Goal: Task Accomplishment & Management: Use online tool/utility

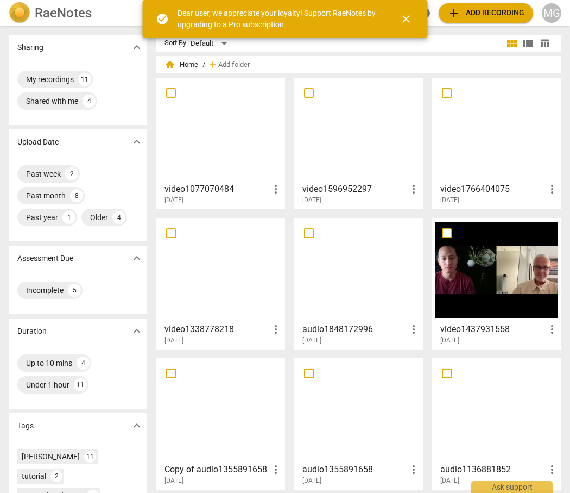
click at [479, 12] on span "add Add recording" at bounding box center [486, 13] width 77 height 13
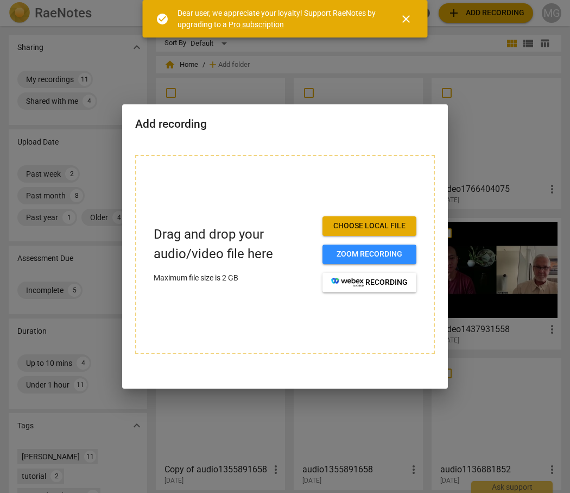
click at [357, 227] on span "Choose local file" at bounding box center [369, 226] width 77 height 11
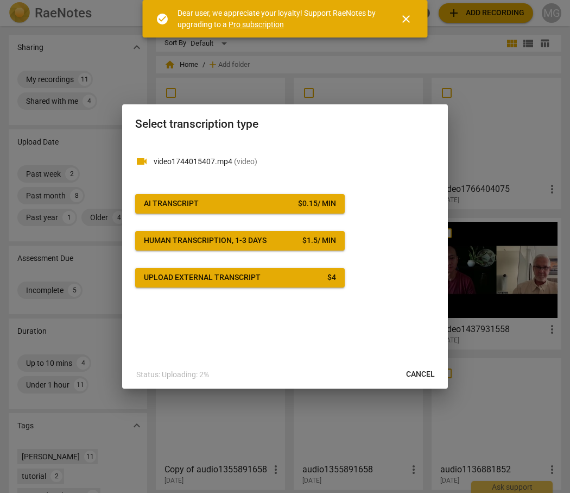
click at [199, 199] on span "AI Transcript $ 0.15 / min" at bounding box center [240, 203] width 192 height 11
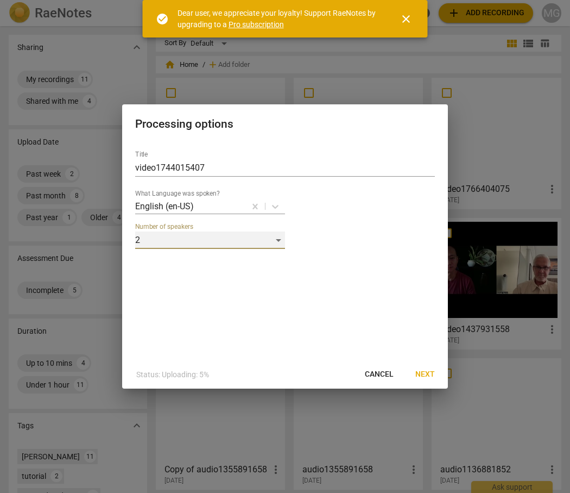
click at [281, 237] on div "2" at bounding box center [210, 239] width 150 height 17
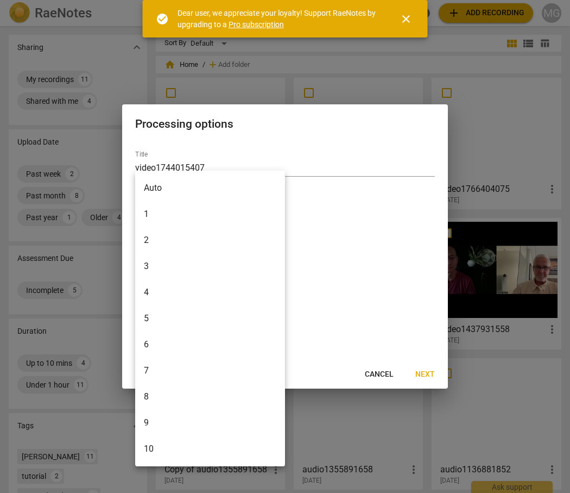
click at [281, 237] on li "2" at bounding box center [210, 240] width 150 height 26
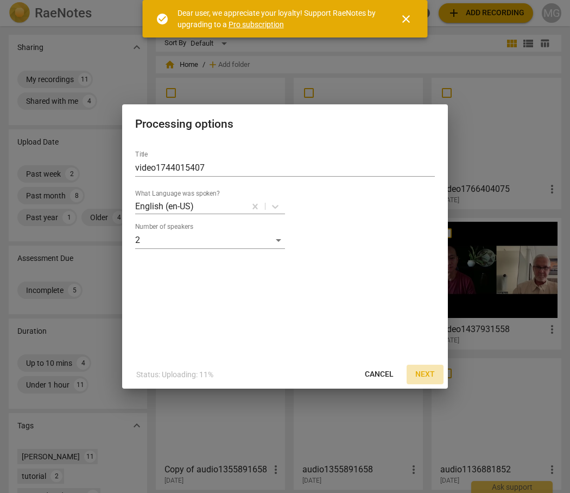
click at [425, 374] on span "Next" at bounding box center [425, 374] width 20 height 11
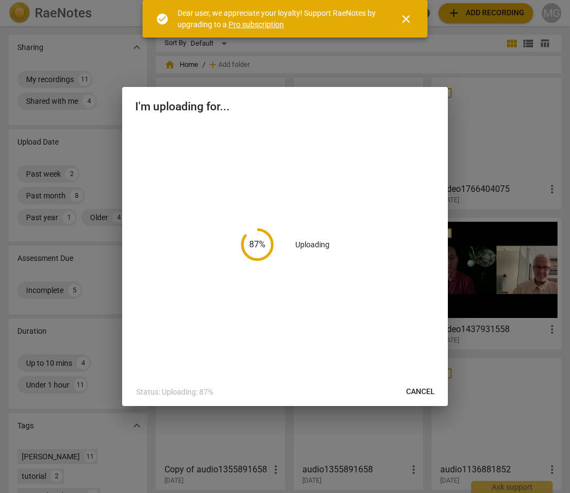
click at [406, 16] on span "close" at bounding box center [406, 18] width 13 height 13
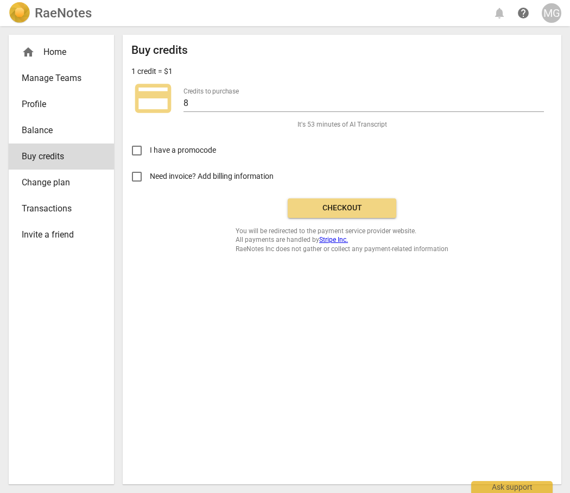
click at [339, 203] on span "Checkout" at bounding box center [342, 208] width 91 height 11
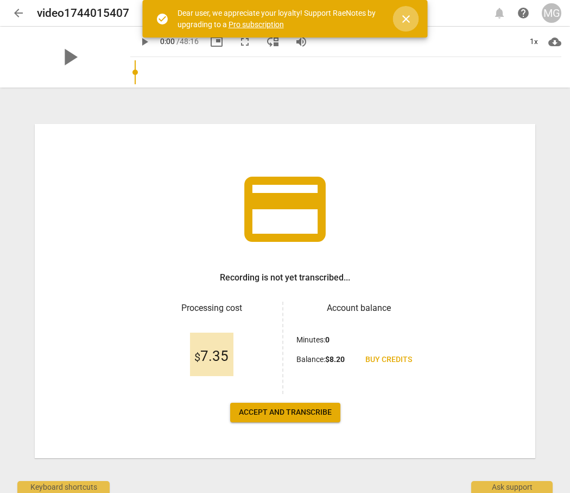
click at [401, 23] on span "close" at bounding box center [406, 18] width 13 height 13
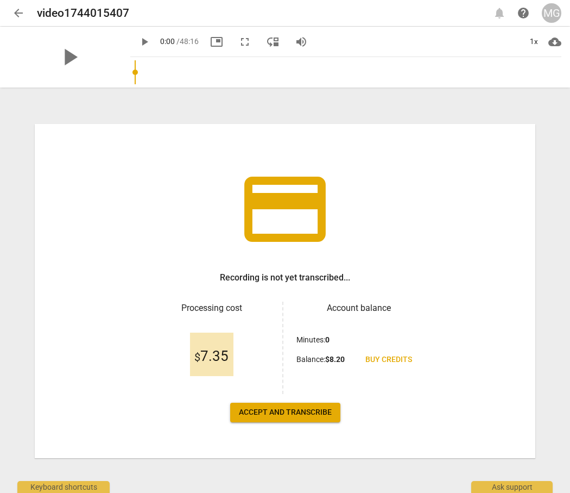
click at [285, 408] on span "Accept and transcribe" at bounding box center [285, 412] width 93 height 11
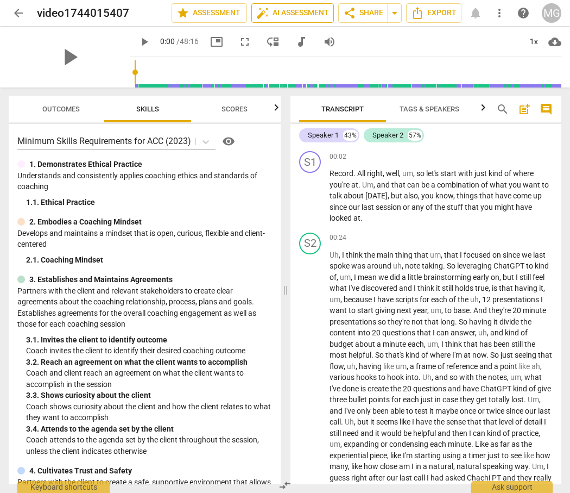
click at [293, 12] on span "auto_fix_high AI Assessment" at bounding box center [292, 13] width 73 height 13
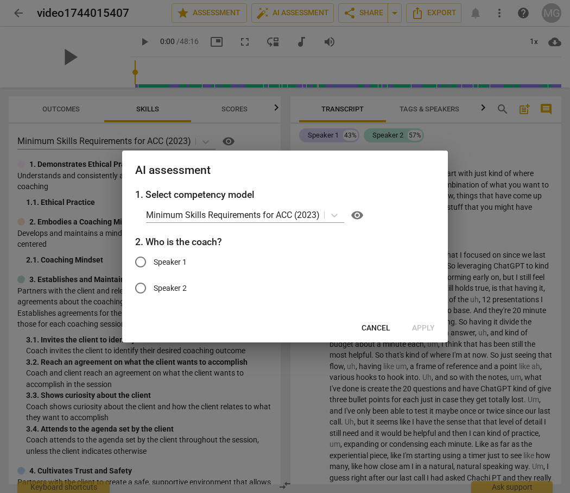
click at [379, 332] on span "Cancel" at bounding box center [376, 328] width 29 height 11
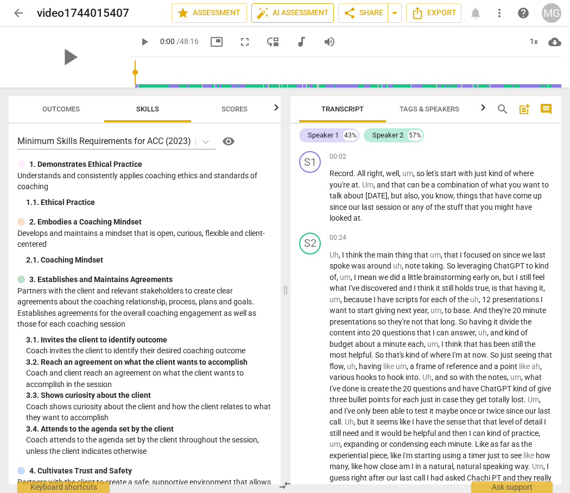
click at [275, 10] on span "auto_fix_high AI Assessment" at bounding box center [292, 13] width 73 height 13
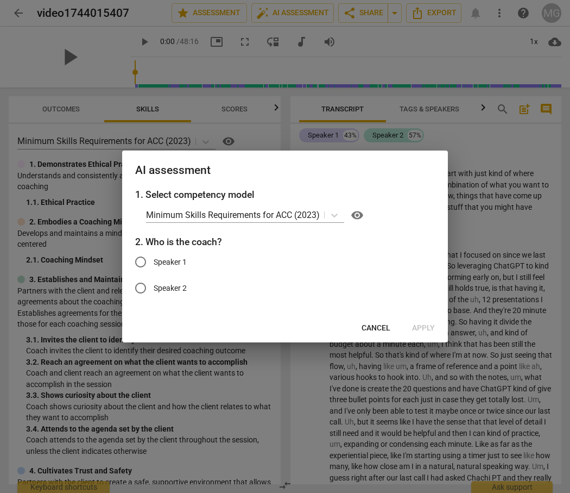
click at [136, 261] on input "Speaker 1" at bounding box center [141, 262] width 26 height 26
radio input "true"
click at [420, 321] on button "Apply" at bounding box center [424, 328] width 40 height 20
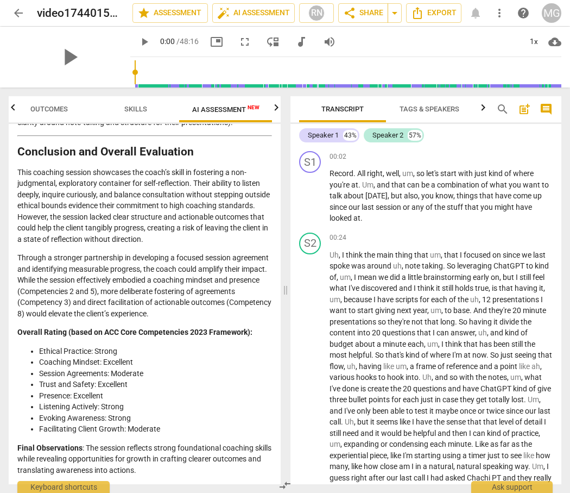
scroll to position [1997, 0]
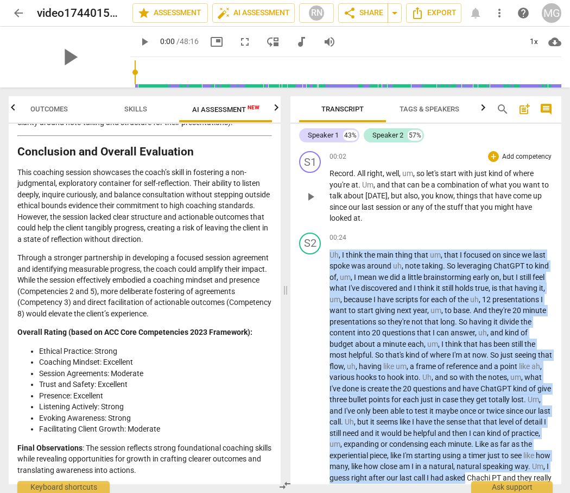
drag, startPoint x: 540, startPoint y: 473, endPoint x: 398, endPoint y: 219, distance: 291.1
click at [398, 219] on div "S1 play_arrow pause 00:02 + Add competency keyboard_arrow_right Record . All ri…" at bounding box center [426, 315] width 271 height 337
click at [398, 219] on p "Record . All right , well , um , so let's start with just kind of where you're …" at bounding box center [441, 196] width 223 height 56
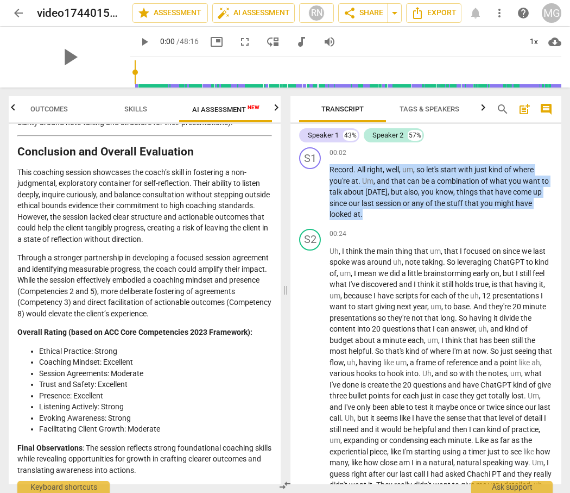
scroll to position [0, 0]
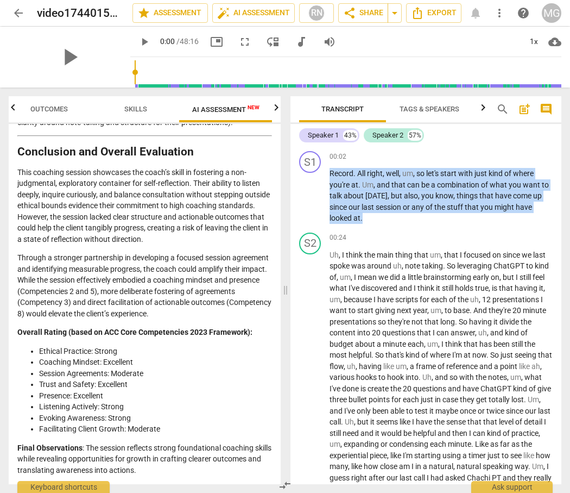
drag, startPoint x: 329, startPoint y: 172, endPoint x: 389, endPoint y: 300, distance: 142.1
click at [389, 300] on div "S1 play_arrow pause 00:02 + Add competency keyboard_arrow_right Record . All ri…" at bounding box center [426, 315] width 271 height 337
click at [390, 243] on div "00:24 + Add competency keyboard_arrow_right" at bounding box center [441, 237] width 223 height 11
click at [347, 194] on span "about" at bounding box center [355, 195] width 22 height 9
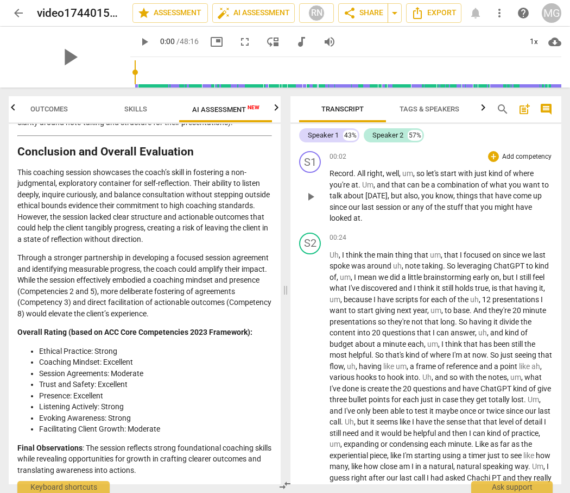
click at [331, 172] on span "Record" at bounding box center [342, 173] width 24 height 9
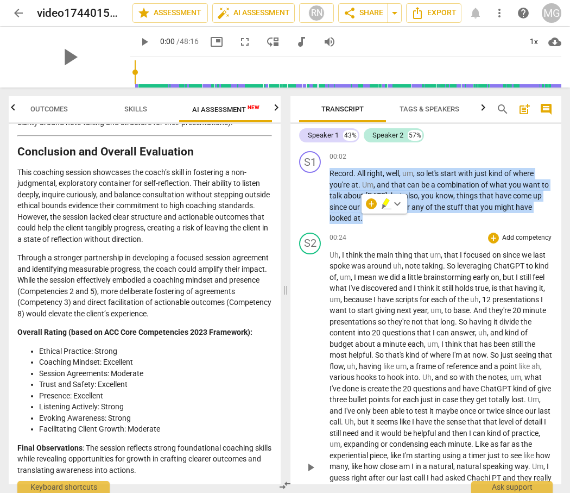
click at [475, 276] on span "early" at bounding box center [482, 277] width 18 height 9
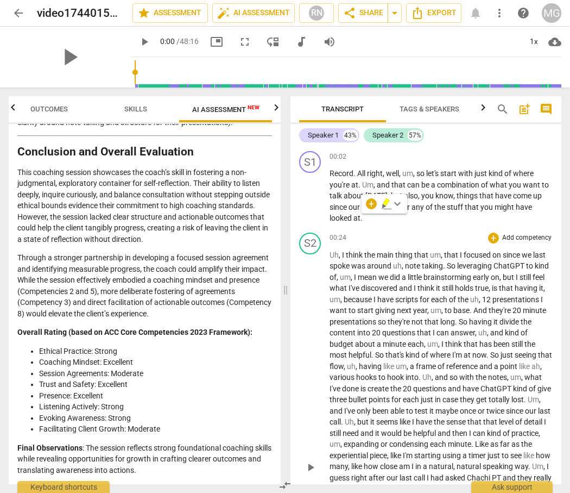
click at [475, 276] on span "early" at bounding box center [482, 277] width 18 height 9
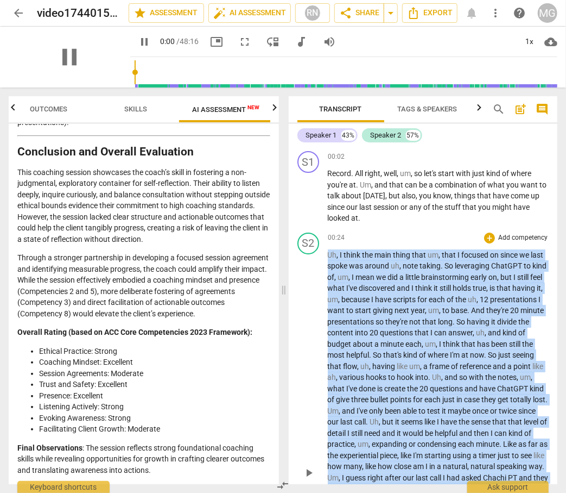
click at [471, 276] on span "brainstorming" at bounding box center [446, 277] width 49 height 9
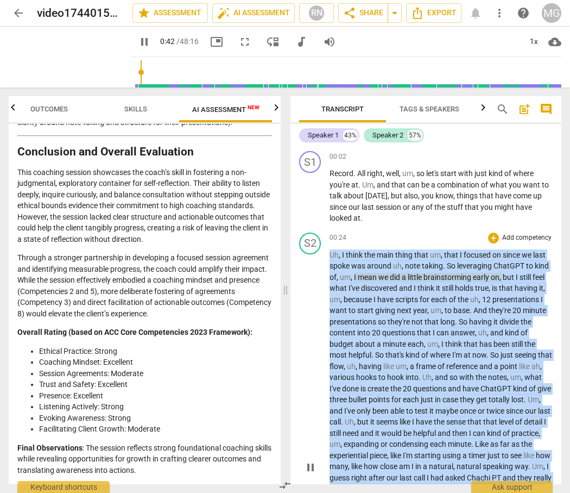
click at [475, 276] on span "early" at bounding box center [482, 277] width 18 height 9
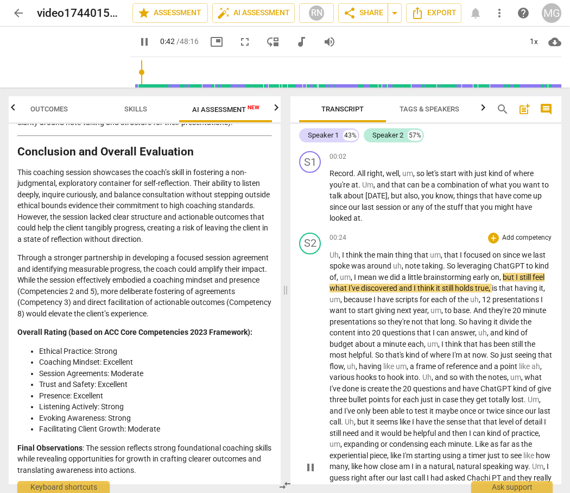
click at [475, 276] on span "early" at bounding box center [482, 277] width 18 height 9
click at [421, 211] on span "any" at bounding box center [419, 207] width 14 height 9
click at [416, 295] on span "scripts" at bounding box center [407, 299] width 24 height 9
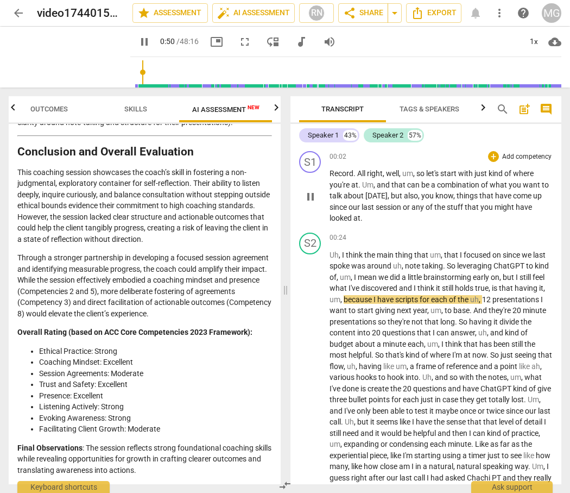
click at [400, 224] on div "S1 play_arrow pause 00:02 + Add competency keyboard_arrow_right Record . All ri…" at bounding box center [426, 187] width 271 height 81
click at [364, 218] on p "Record . All right , well , um , so let's start with just kind of where you're …" at bounding box center [441, 196] width 223 height 56
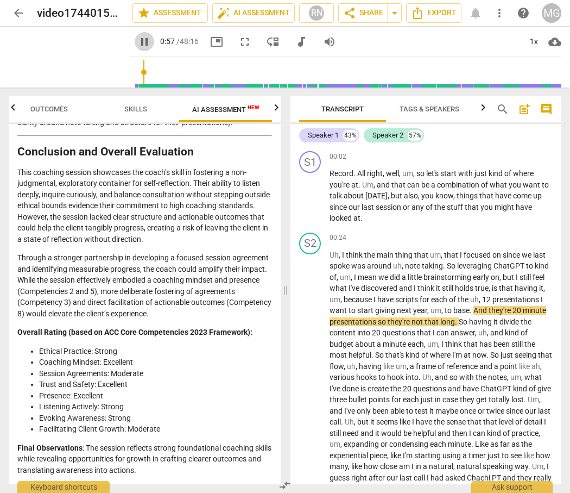
click at [138, 35] on span "pause" at bounding box center [144, 41] width 13 height 13
click at [424, 288] on span "think" at bounding box center [427, 288] width 18 height 9
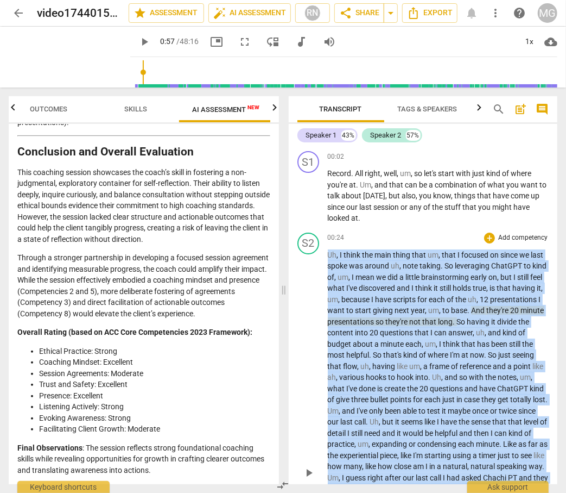
click at [419, 292] on p "Uh , I think the main thing that um , that I focused on since we last spoke was…" at bounding box center [439, 471] width 222 height 445
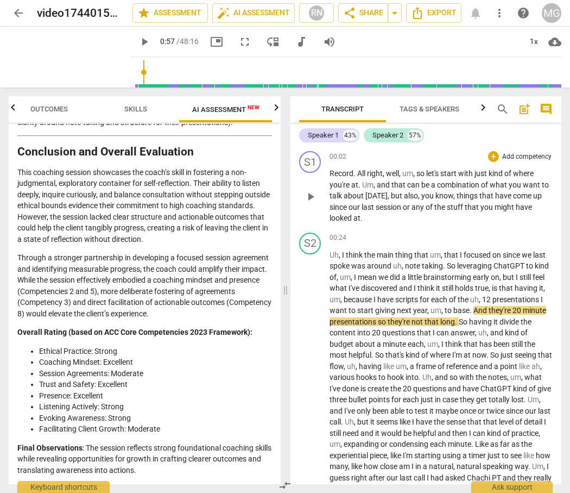
click at [405, 209] on span "or" at bounding box center [407, 207] width 9 height 9
click at [524, 108] on span "post_add" at bounding box center [524, 109] width 13 height 13
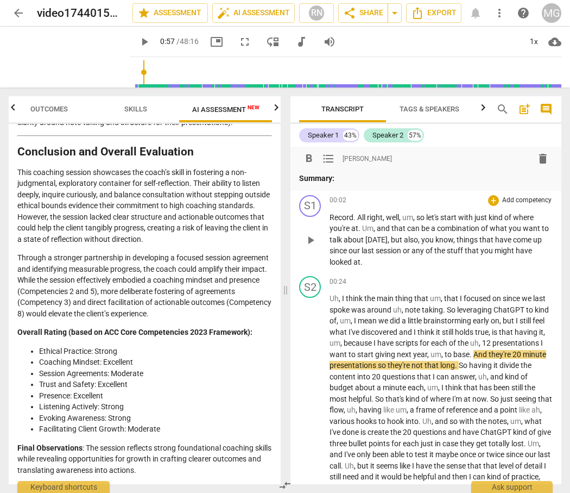
click at [408, 215] on span "um" at bounding box center [407, 217] width 11 height 9
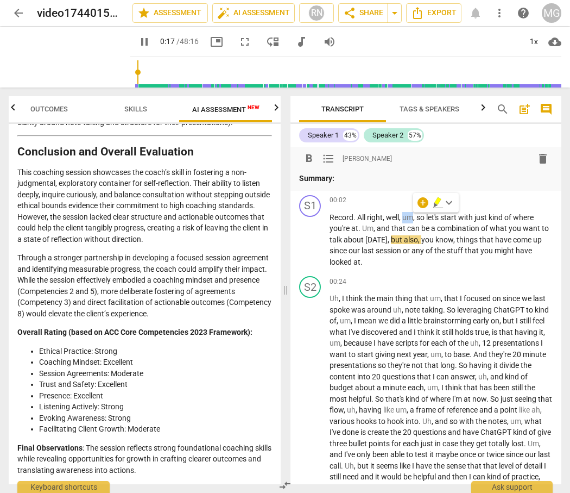
click at [405, 181] on p "Summary:" at bounding box center [426, 178] width 254 height 11
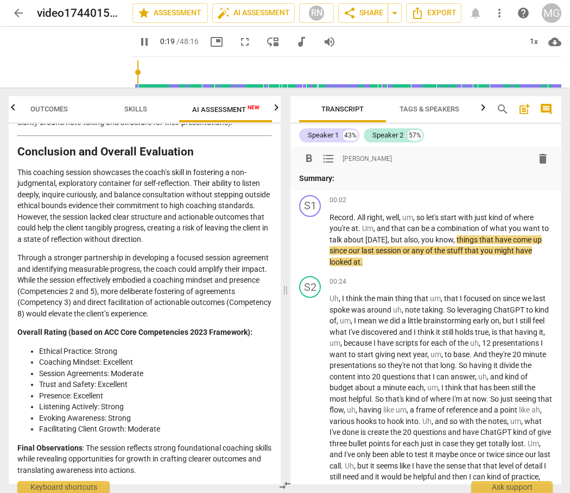
click at [405, 181] on p "Summary:" at bounding box center [426, 178] width 254 height 11
click at [421, 225] on span "be" at bounding box center [426, 228] width 10 height 9
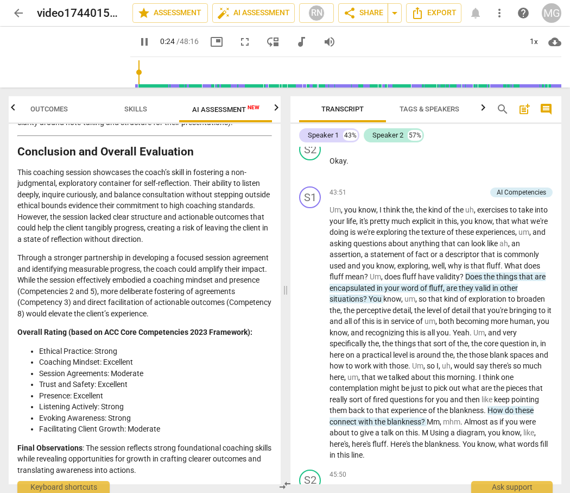
scroll to position [11952, 0]
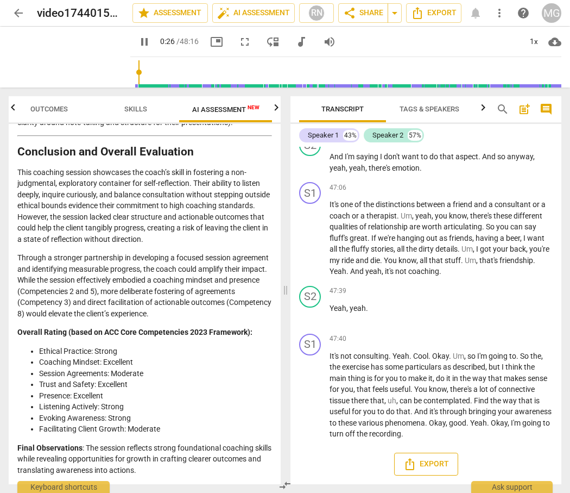
click at [429, 465] on span "Export" at bounding box center [427, 463] width 46 height 13
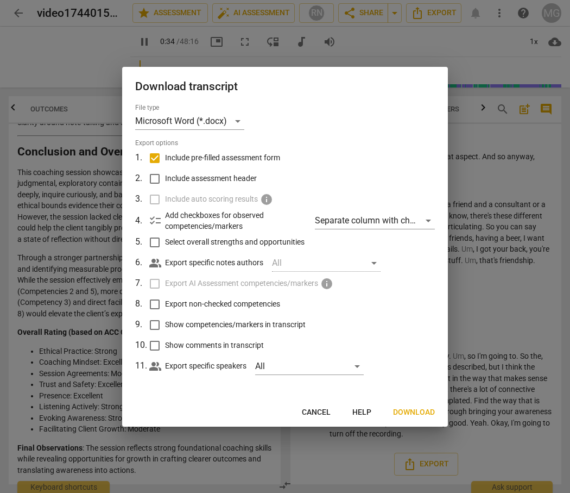
scroll to position [158, 0]
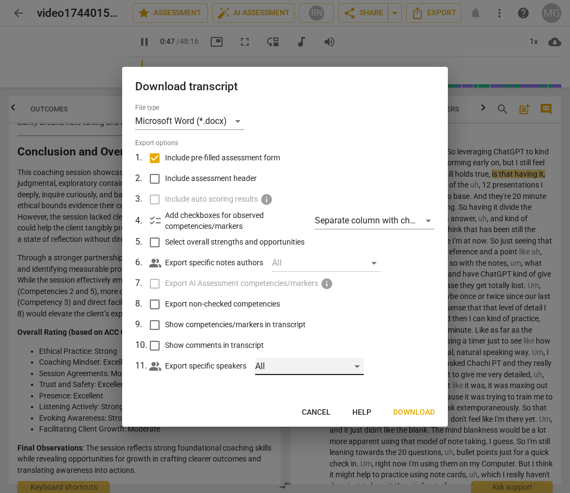
click at [360, 363] on div "All" at bounding box center [309, 365] width 109 height 17
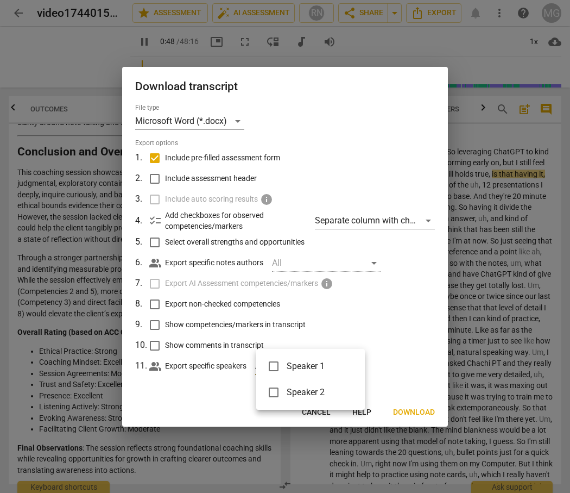
type input "49"
click at [360, 363] on li "Speaker 1" at bounding box center [310, 366] width 109 height 26
checkbox input "true"
type input "49"
click at [360, 363] on li "Speaker 1" at bounding box center [310, 366] width 109 height 26
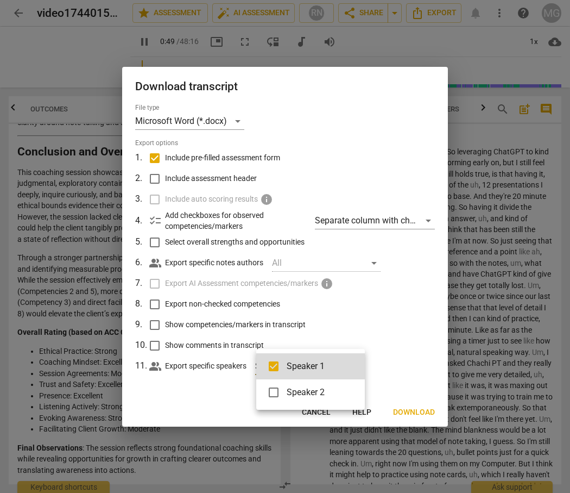
checkbox input "false"
click at [421, 303] on div at bounding box center [285, 246] width 570 height 493
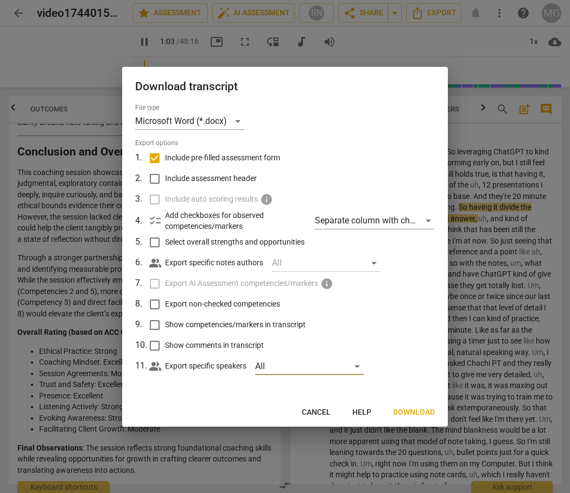
click at [415, 407] on span "Download" at bounding box center [414, 412] width 42 height 11
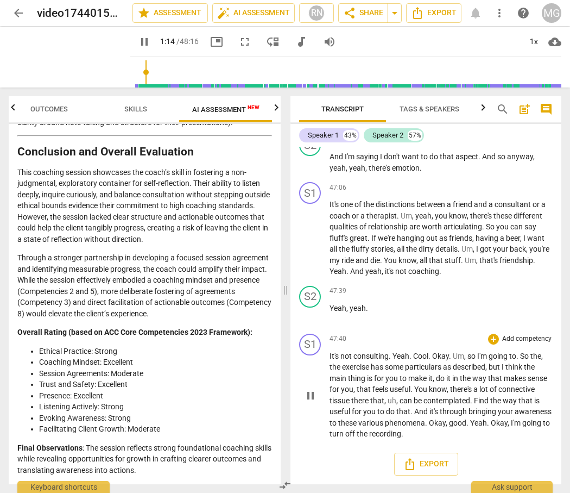
scroll to position [247, 0]
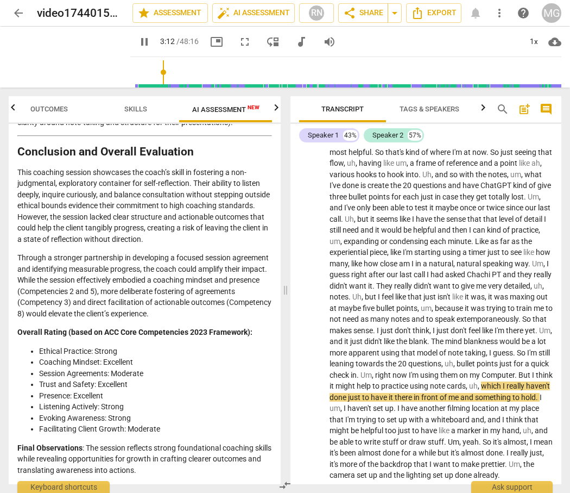
type input "193"
